Goal: Check status: Check status

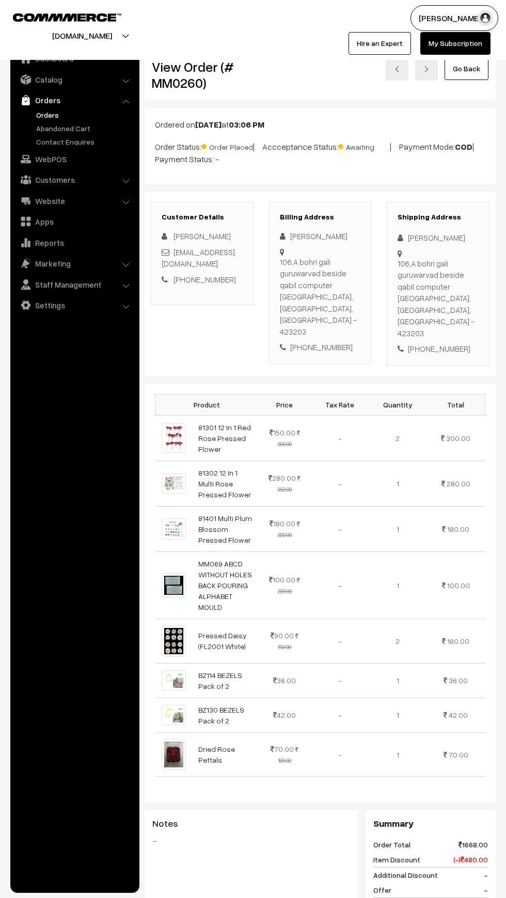
click at [51, 115] on link "Orders" at bounding box center [85, 115] width 102 height 11
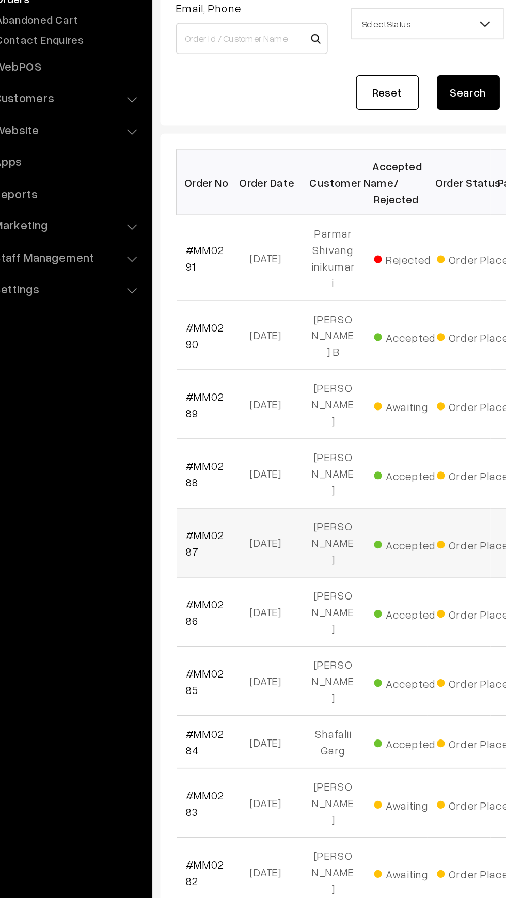
click at [174, 455] on td "#MM0287" at bounding box center [176, 472] width 41 height 45
click at [177, 463] on link "#MM0287" at bounding box center [174, 473] width 25 height 20
click at [163, 508] on link "#MM0286" at bounding box center [174, 518] width 25 height 20
click at [173, 417] on link "#MM0288" at bounding box center [174, 427] width 25 height 20
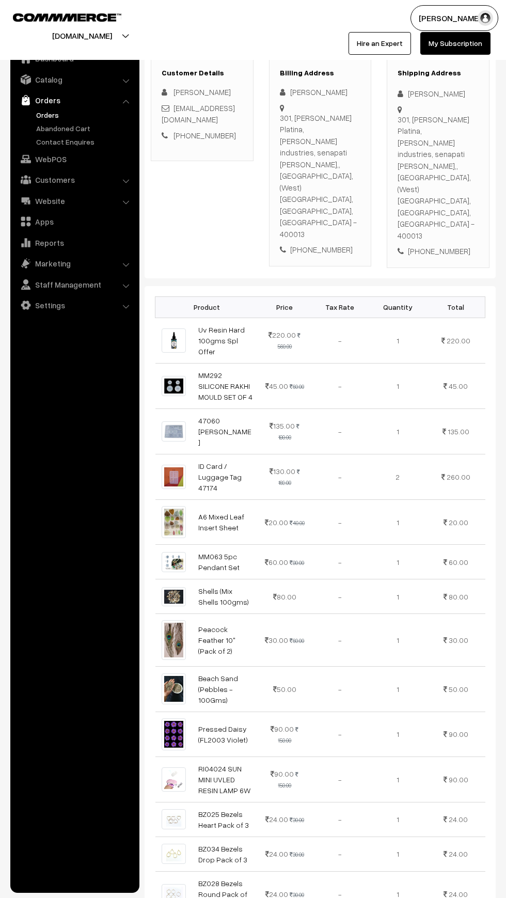
scroll to position [146, 0]
